Goal: Find specific page/section: Find specific page/section

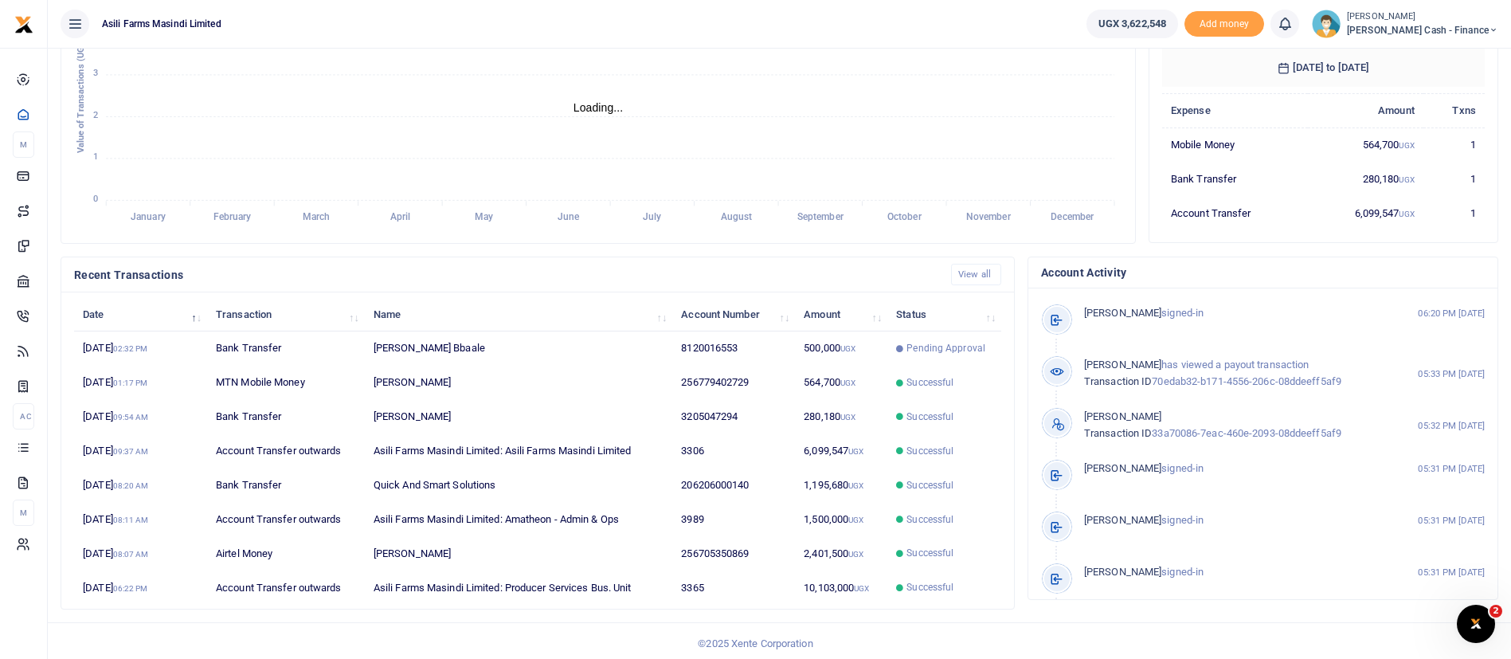
scroll to position [293, 0]
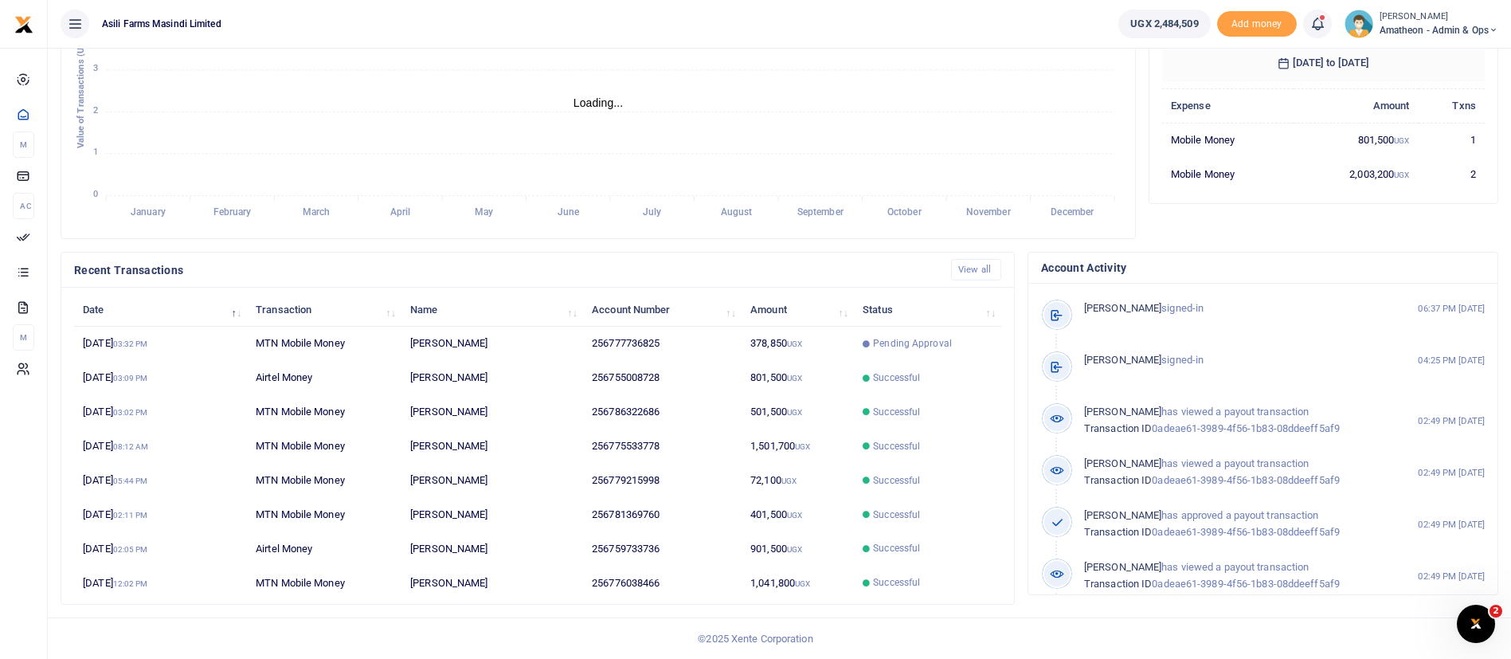
scroll to position [19, 19]
click at [849, 339] on td "378,850 UGX" at bounding box center [798, 344] width 112 height 34
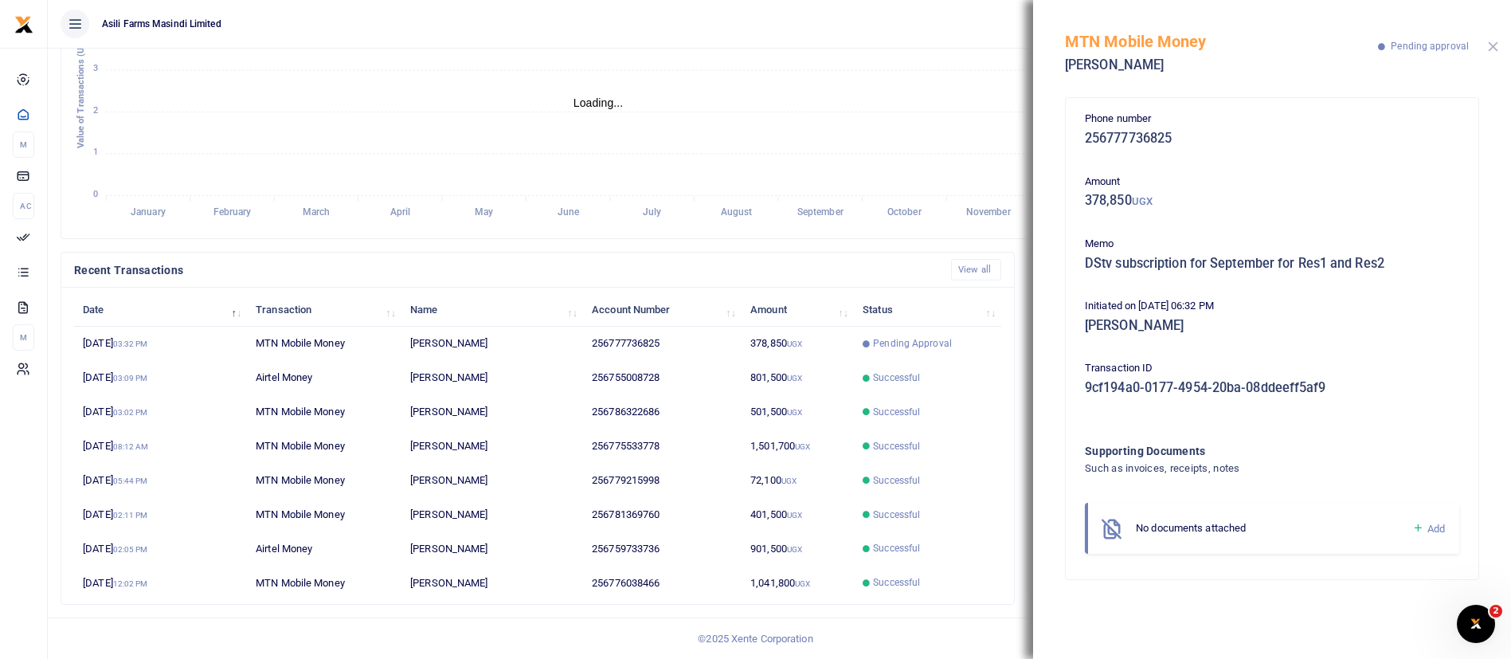
click at [1491, 48] on button "Close" at bounding box center [1493, 46] width 10 height 10
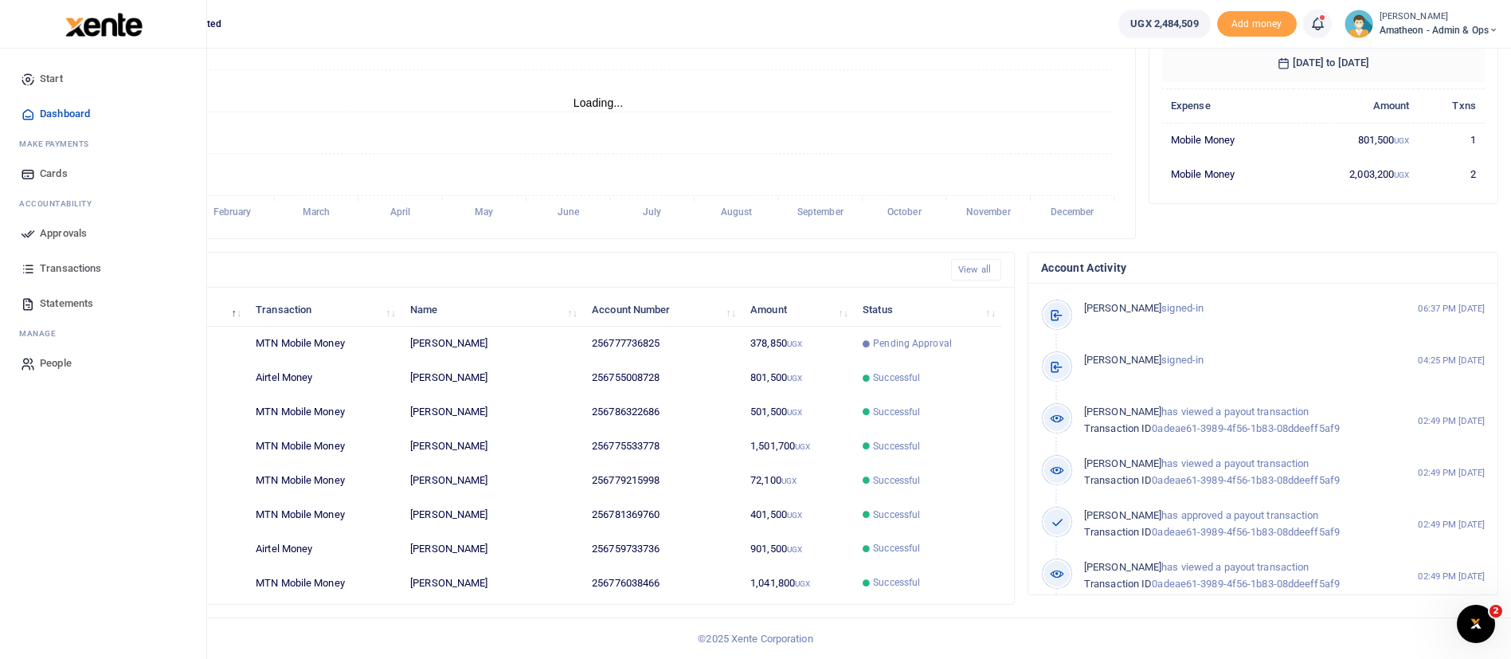
click at [55, 224] on link "Approvals" at bounding box center [103, 233] width 181 height 35
